Goal: Navigation & Orientation: Find specific page/section

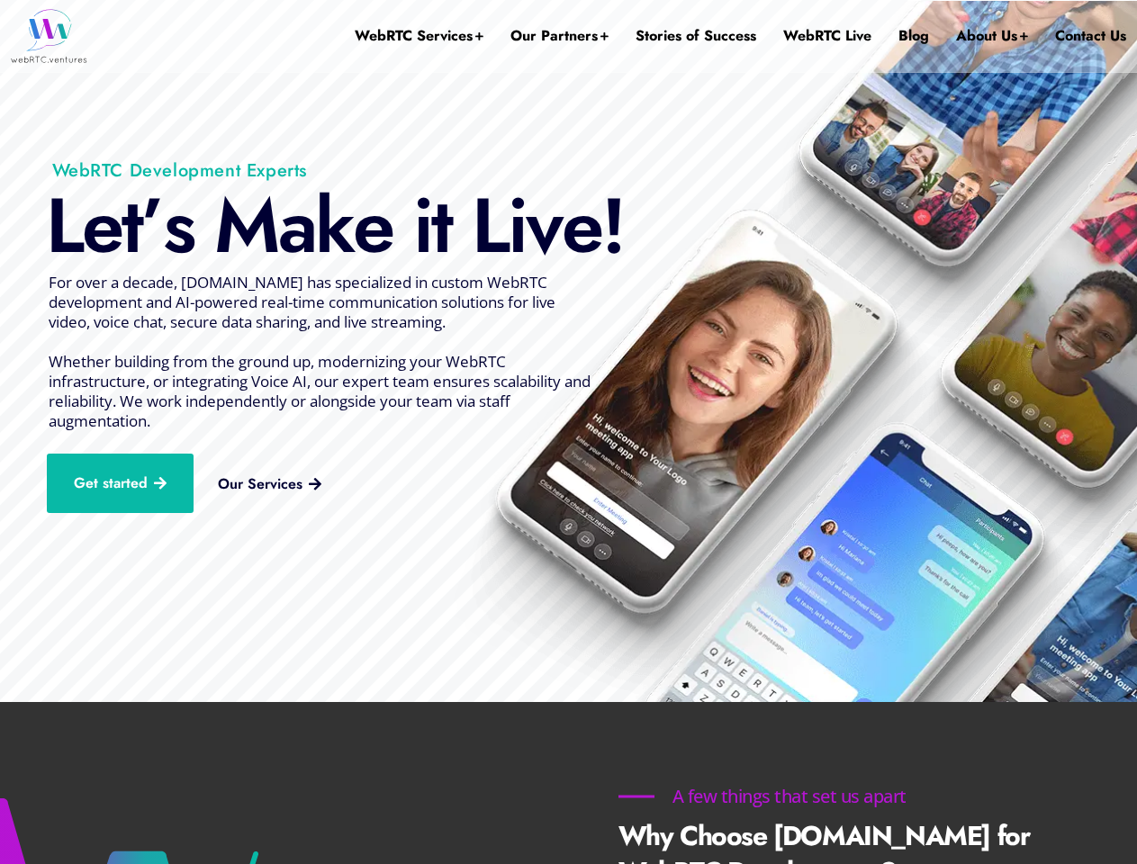
click at [568, 432] on img at bounding box center [570, 352] width 1692 height 702
click at [568, 351] on p "For over a decade, [DOMAIN_NAME] has specialized in custom WebRTC development a…" at bounding box center [321, 352] width 545 height 158
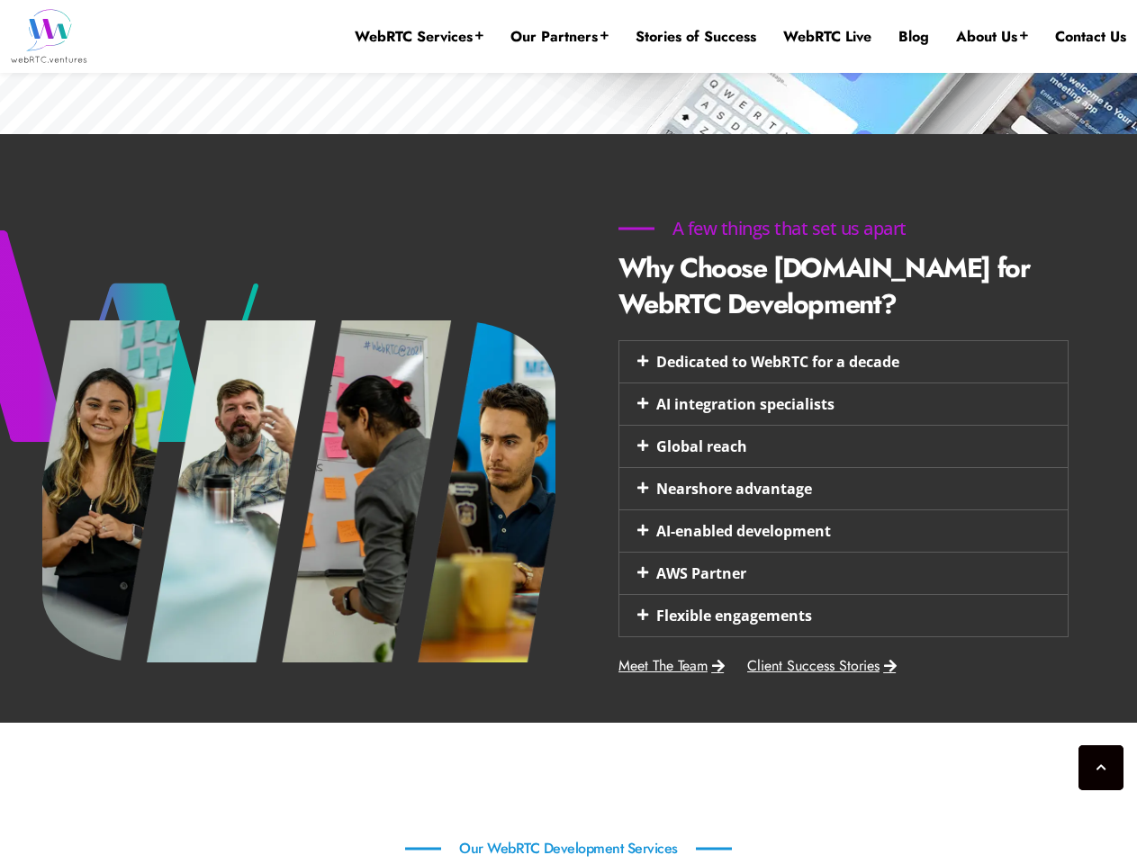
scroll to position [2135, 0]
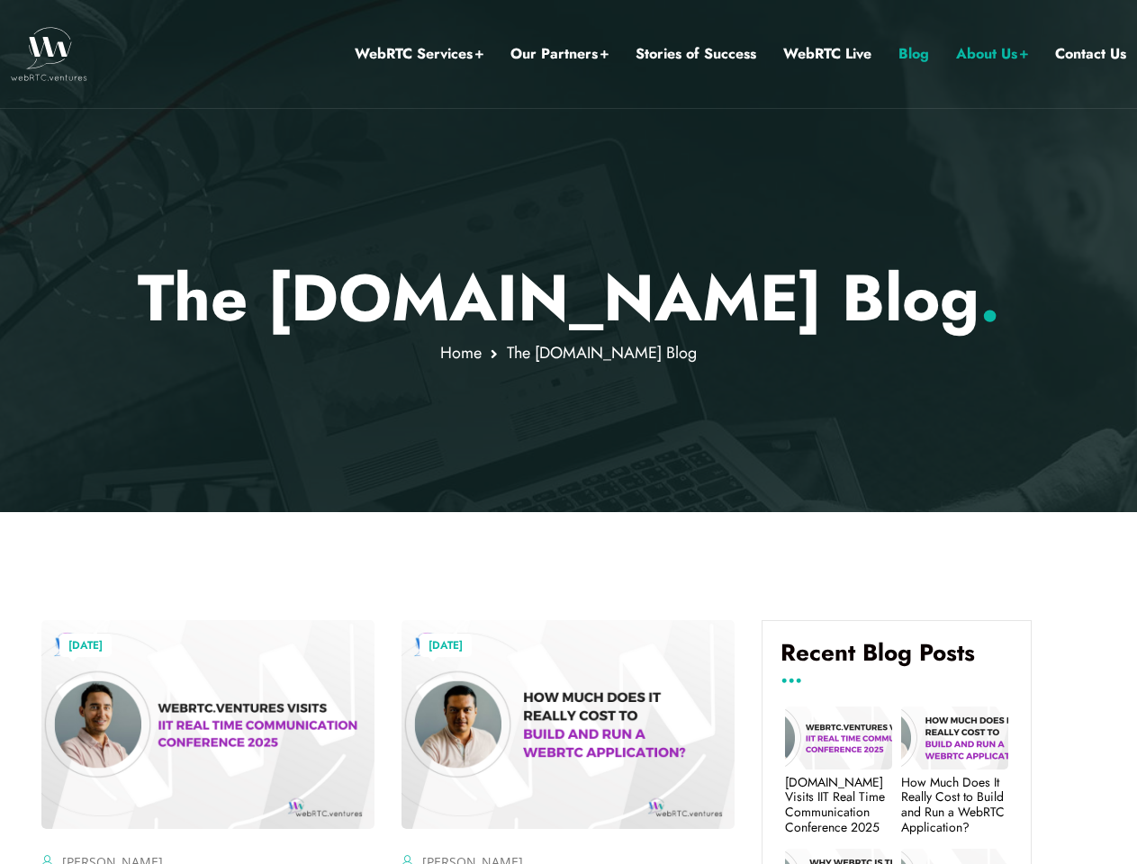
click at [568, 432] on div at bounding box center [568, 256] width 1137 height 512
click at [560, 54] on link "Our Partners" at bounding box center [559, 53] width 98 height 23
